Goal: Communication & Community: Answer question/provide support

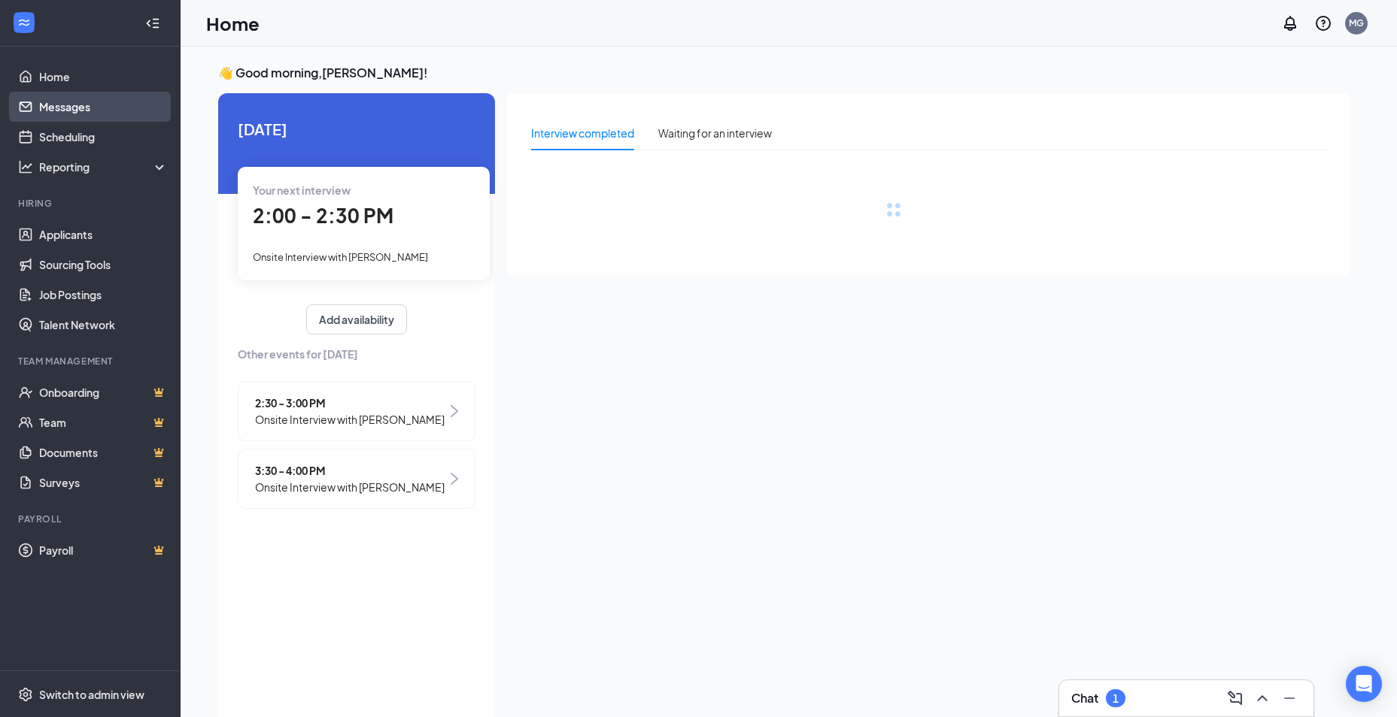
click at [77, 99] on link "Messages" at bounding box center [103, 107] width 129 height 30
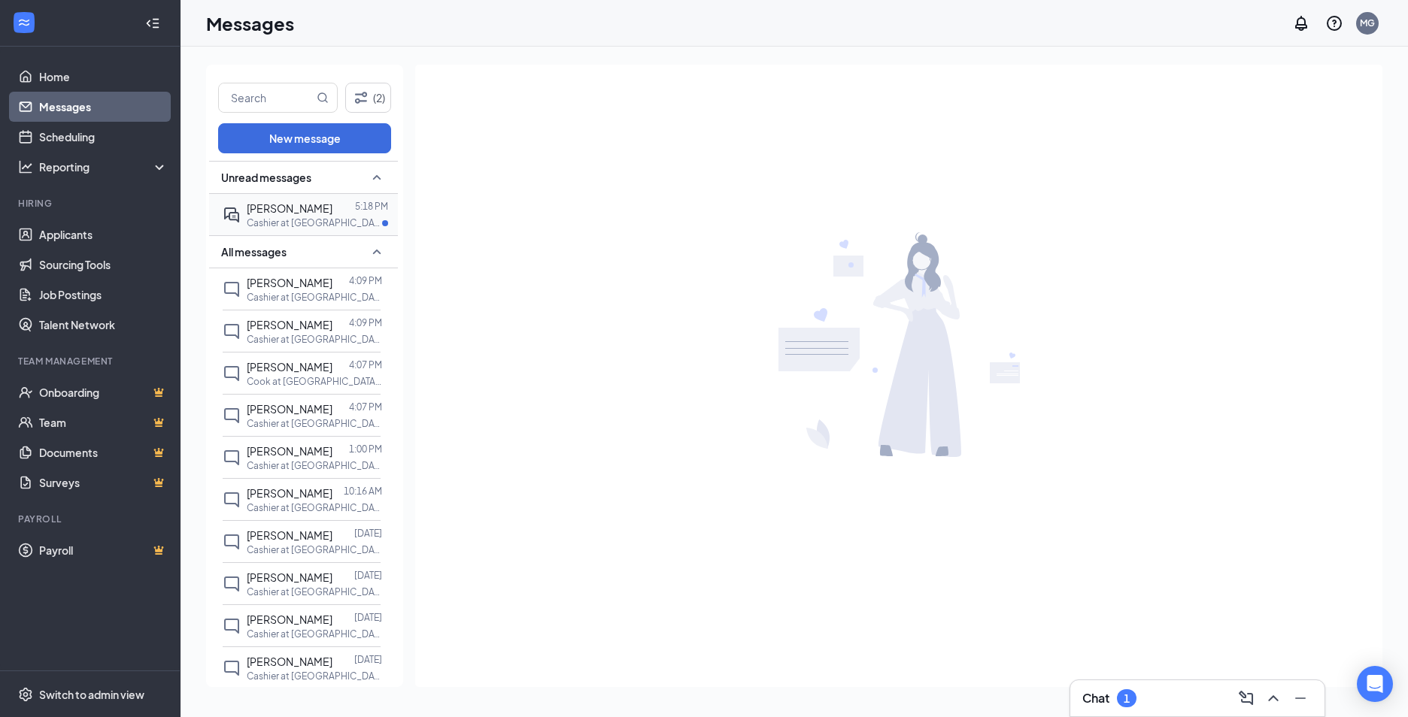
click at [308, 215] on div "[PERSON_NAME]" at bounding box center [290, 208] width 86 height 17
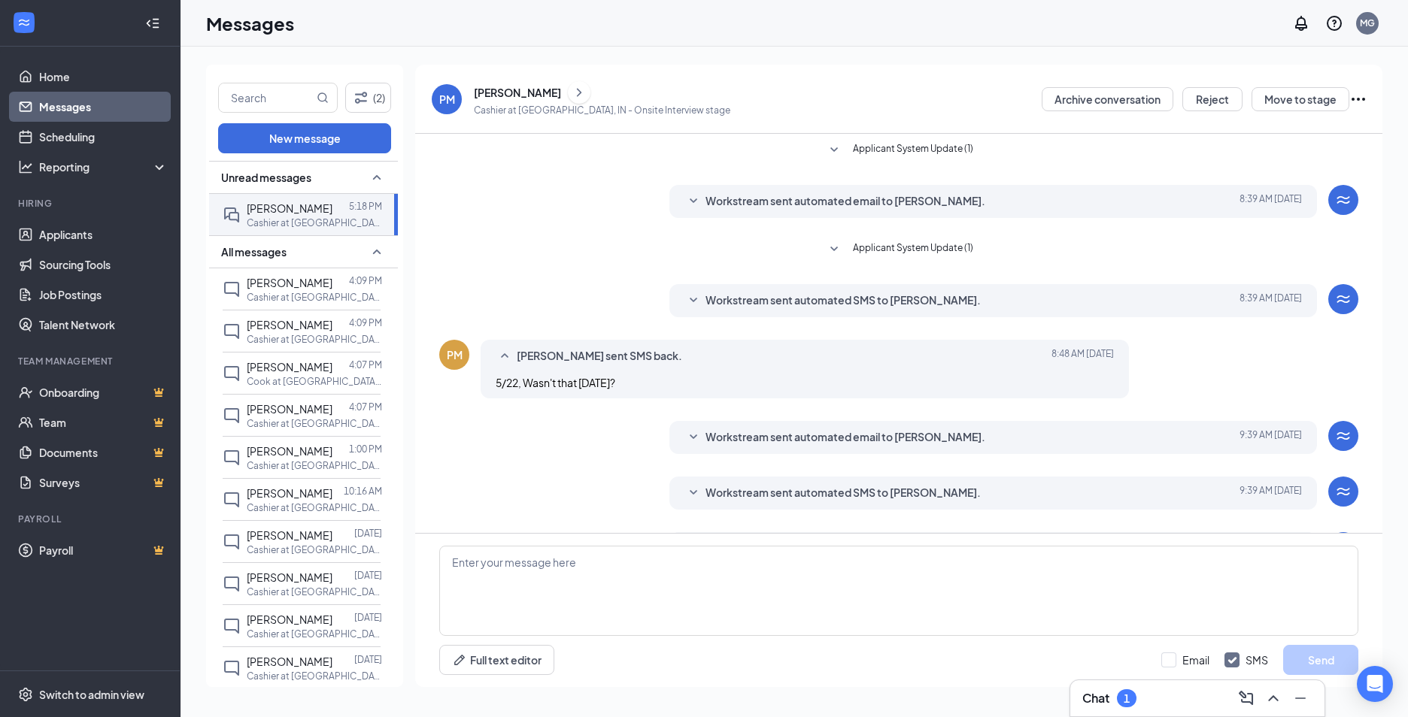
scroll to position [154, 0]
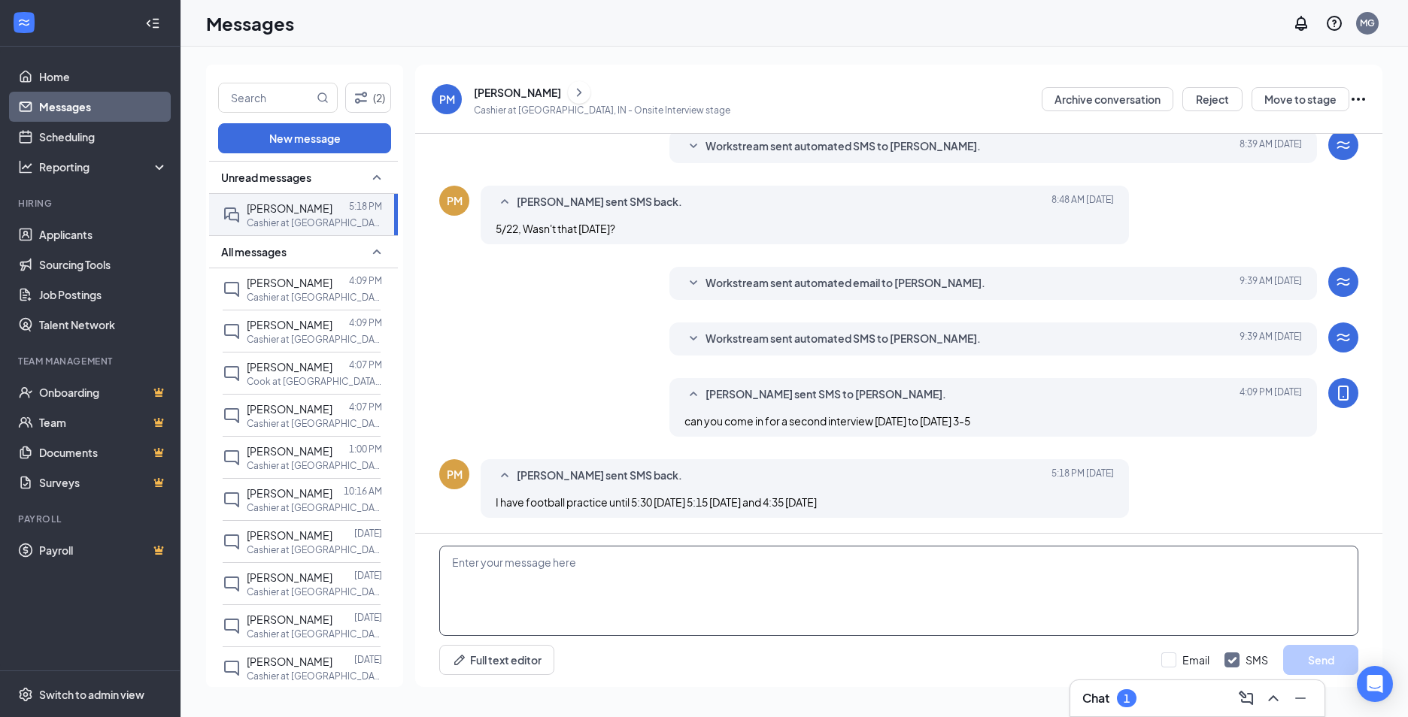
click at [851, 604] on textarea at bounding box center [898, 591] width 919 height 90
drag, startPoint x: 506, startPoint y: 576, endPoint x: 615, endPoint y: 591, distance: 110.1
type textarea "any way you can do [DATE] 27th"
click at [1306, 656] on button "Send" at bounding box center [1320, 660] width 75 height 30
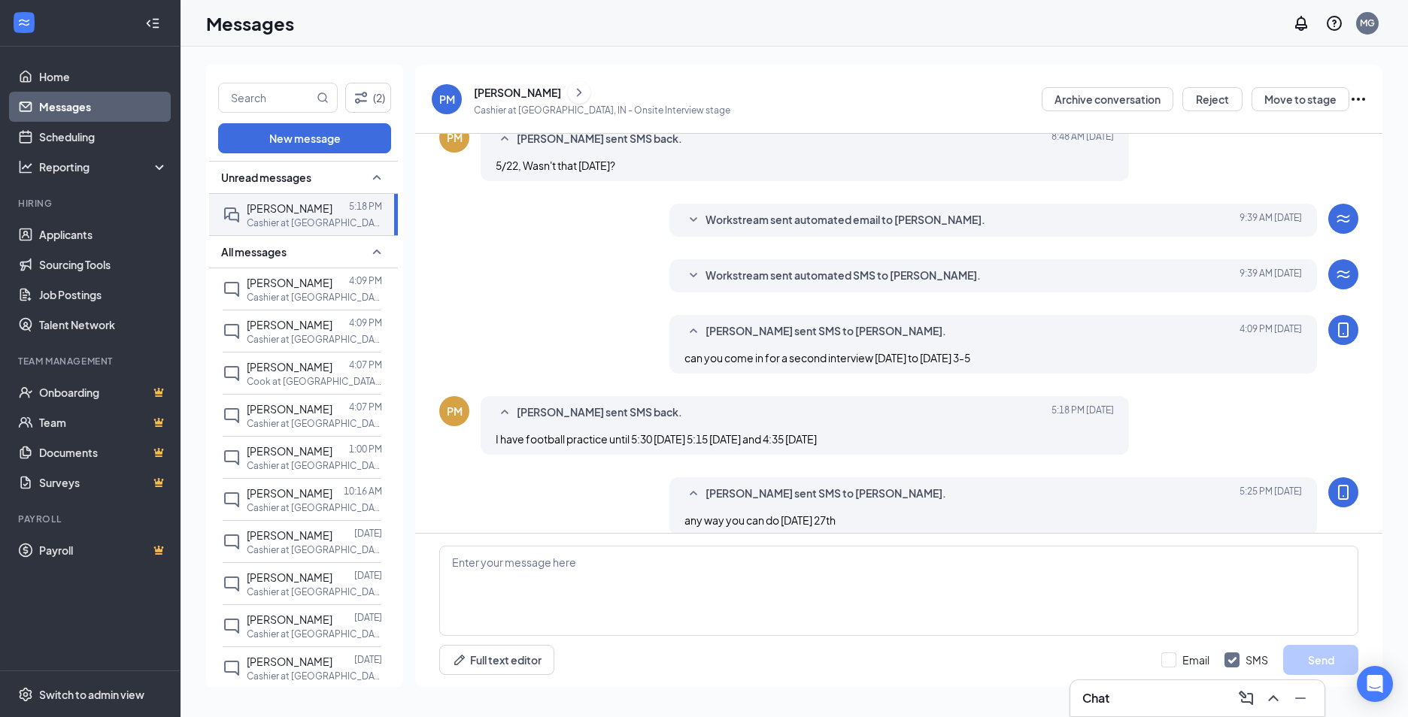
scroll to position [235, 0]
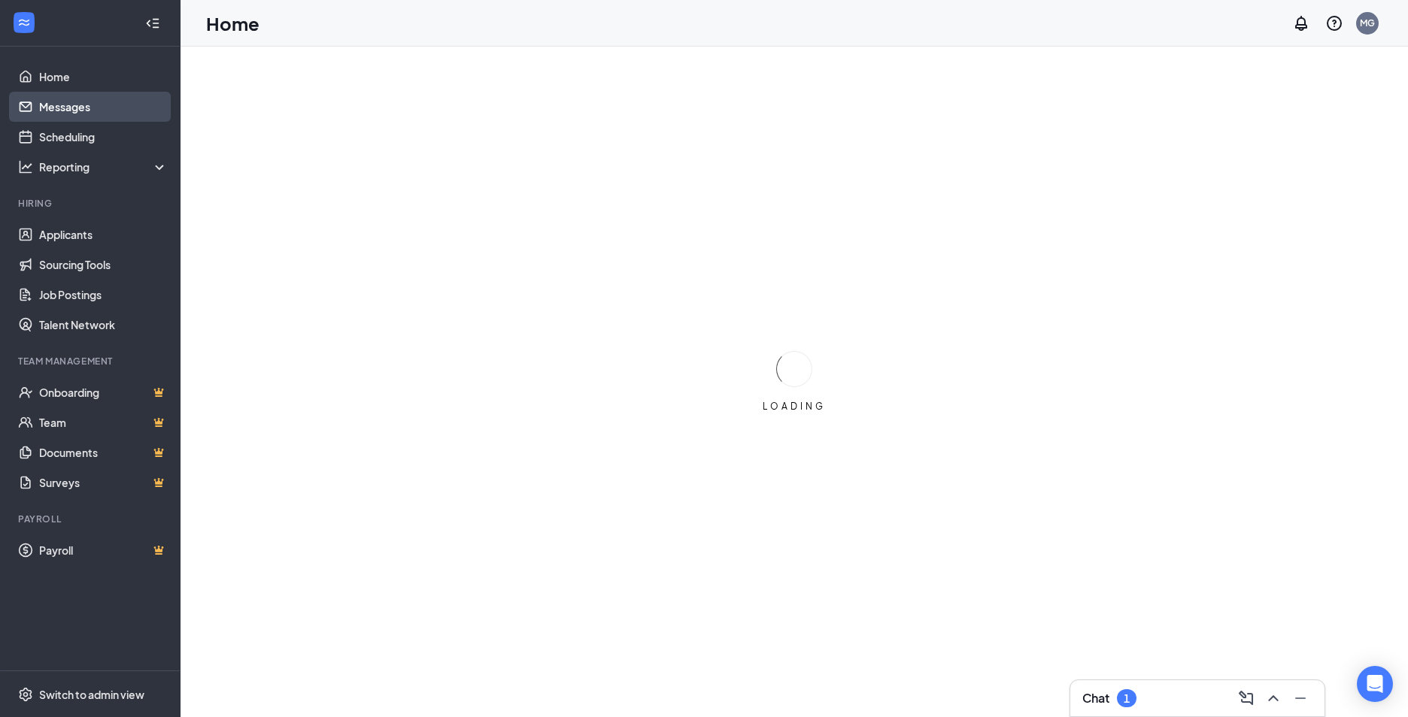
click at [82, 100] on link "Messages" at bounding box center [103, 107] width 129 height 30
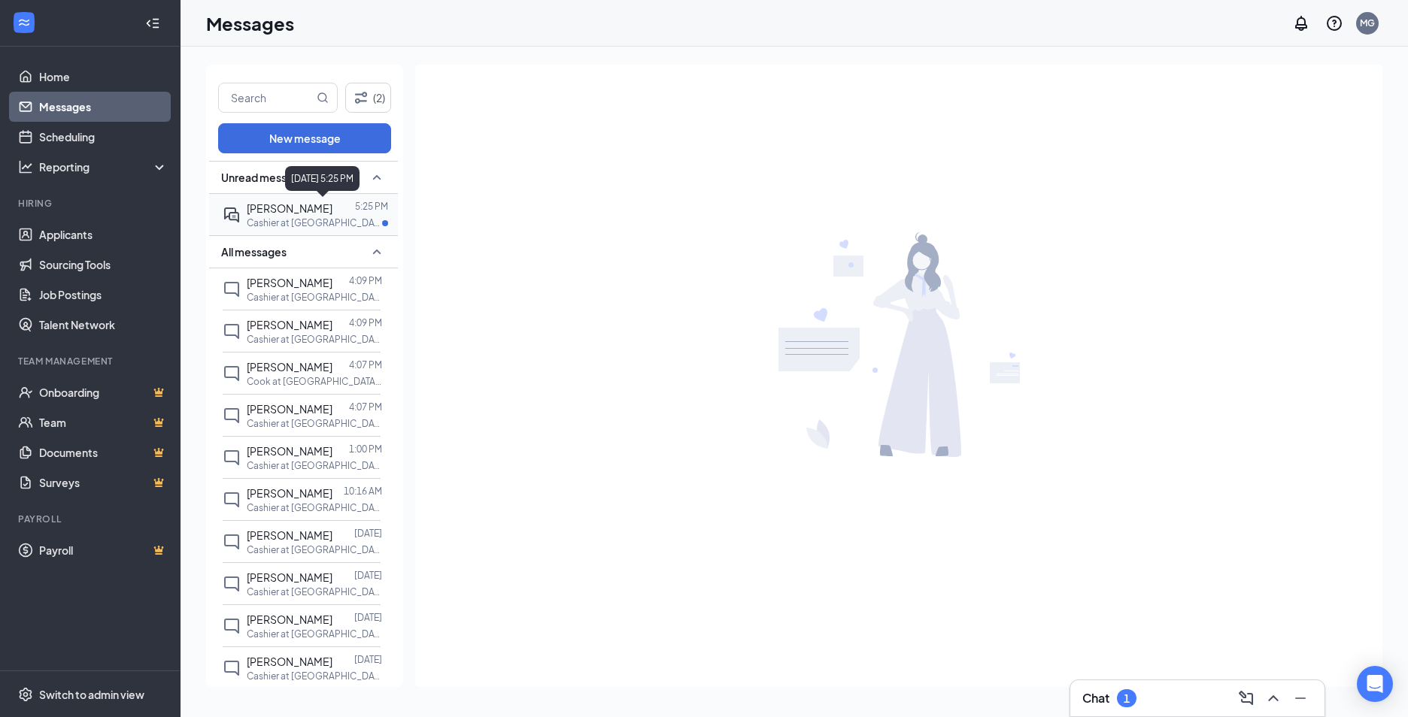
click at [332, 210] on div at bounding box center [343, 208] width 23 height 17
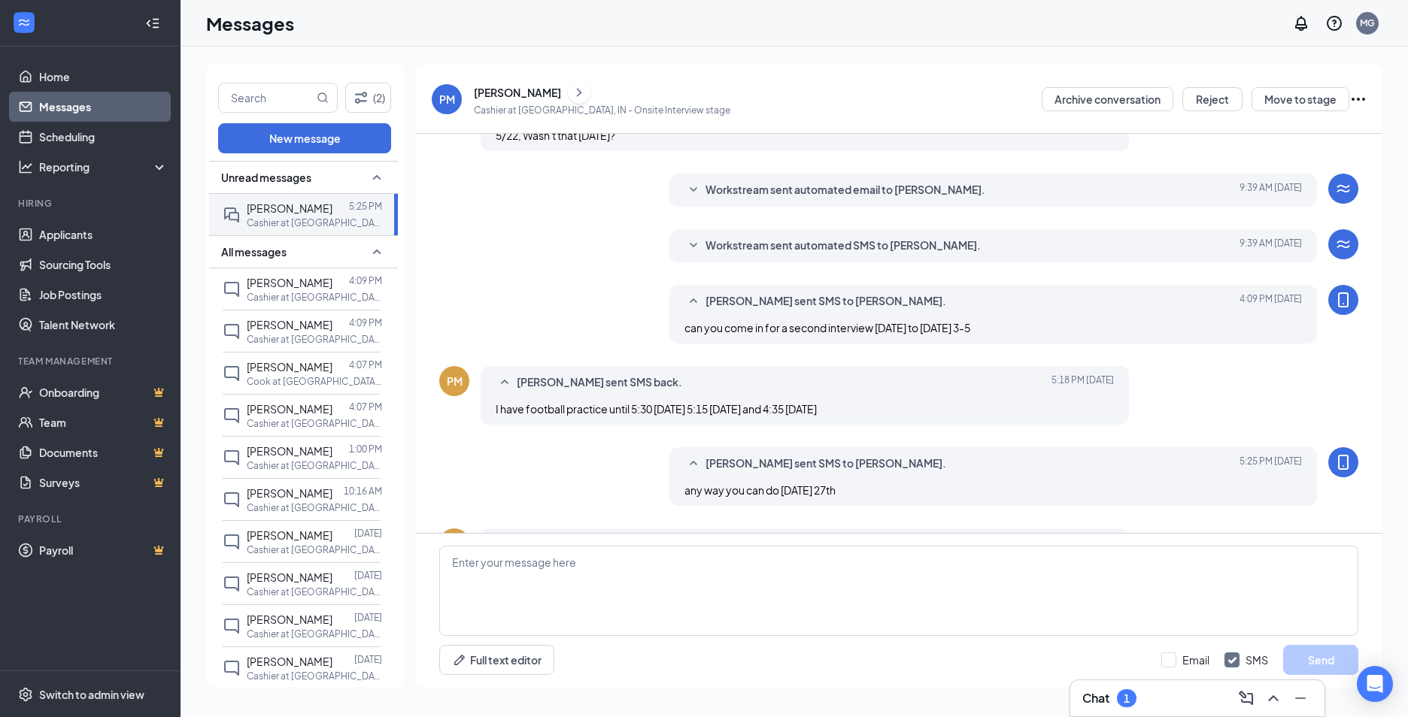
scroll to position [321, 0]
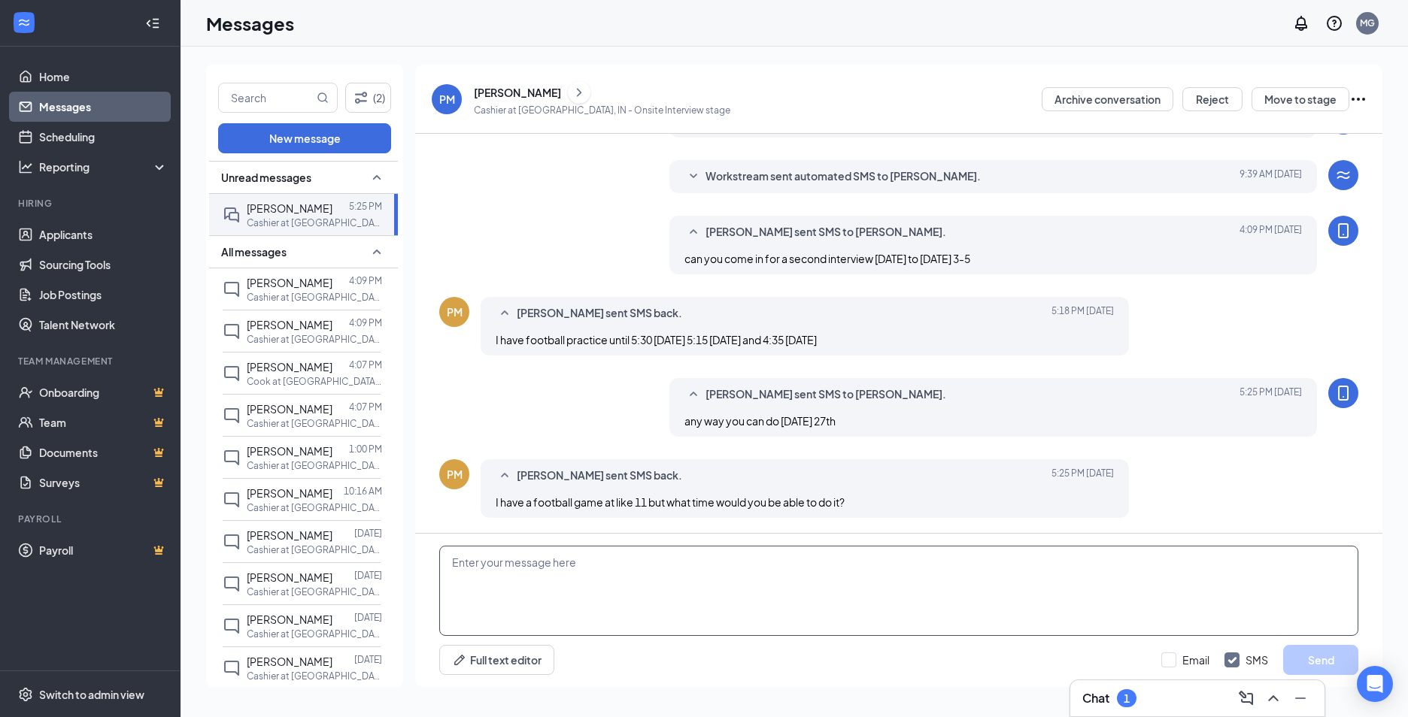
click at [691, 612] on textarea at bounding box center [898, 591] width 919 height 90
type textarea "2-5"
click at [1332, 667] on button "Send" at bounding box center [1320, 660] width 75 height 30
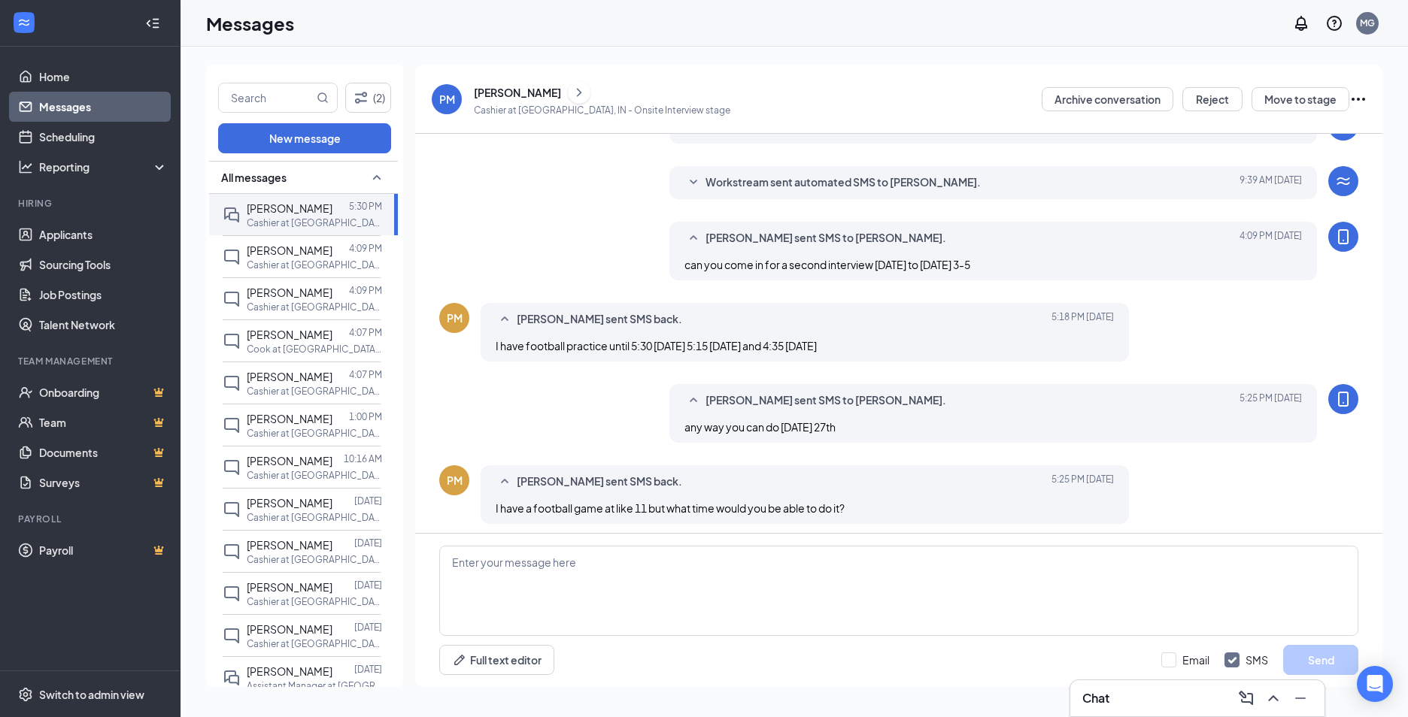
scroll to position [347, 0]
